Goal: Transaction & Acquisition: Purchase product/service

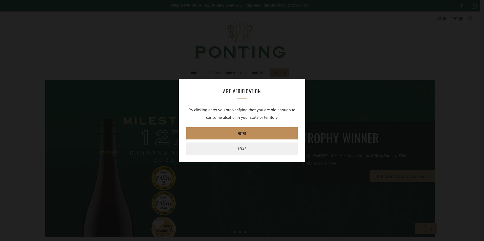
click at [245, 132] on link "Enter" at bounding box center [241, 134] width 111 height 12
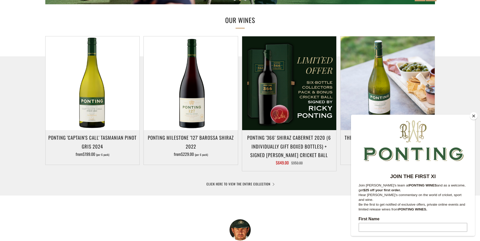
scroll to position [278, 0]
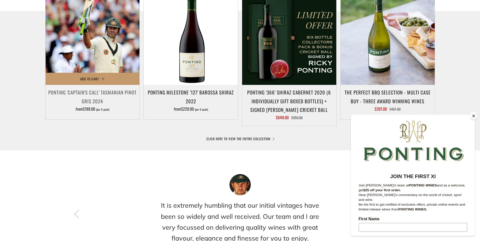
click at [100, 57] on img at bounding box center [93, 38] width 94 height 94
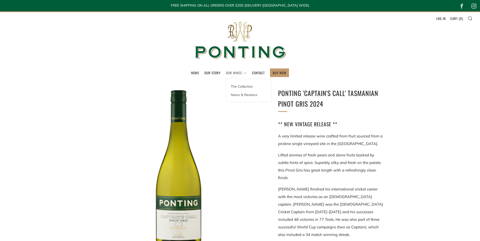
click at [239, 70] on link "Our Wines" at bounding box center [236, 73] width 21 height 8
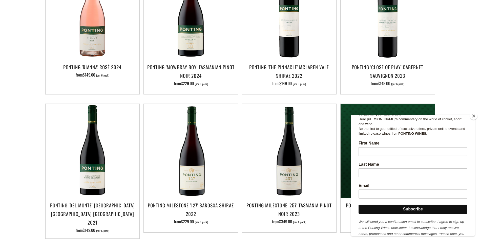
scroll to position [380, 0]
